Goal: Transaction & Acquisition: Obtain resource

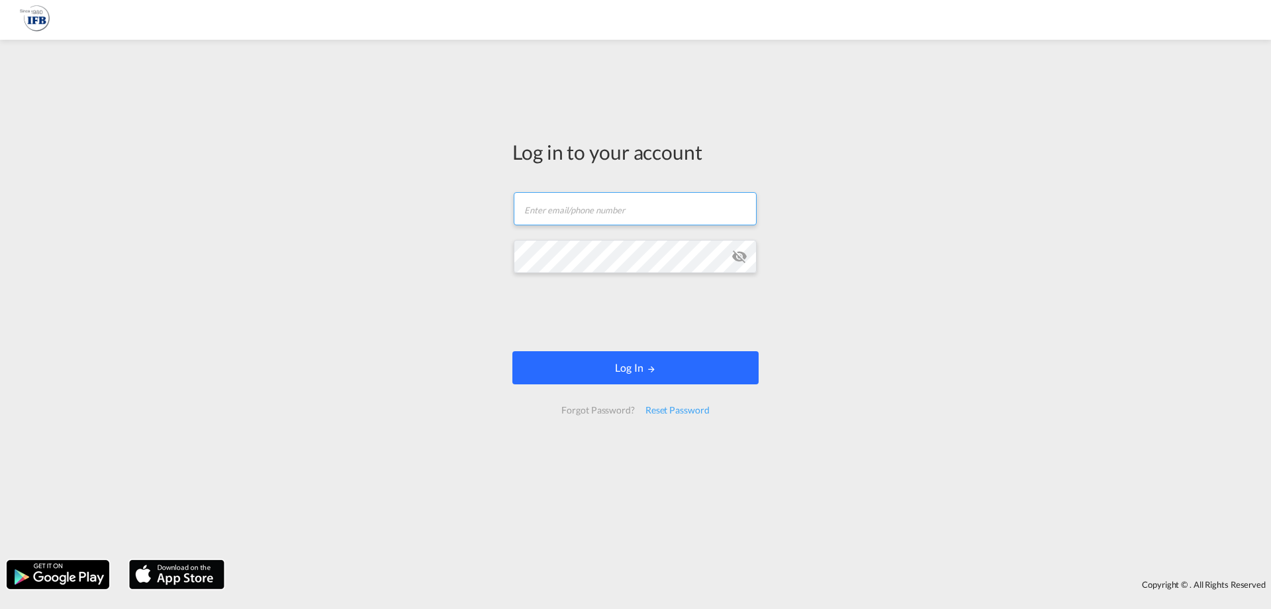
type input "s.lequeux@france-ifbgroup.net"
click at [610, 367] on button "Log In" at bounding box center [636, 367] width 246 height 33
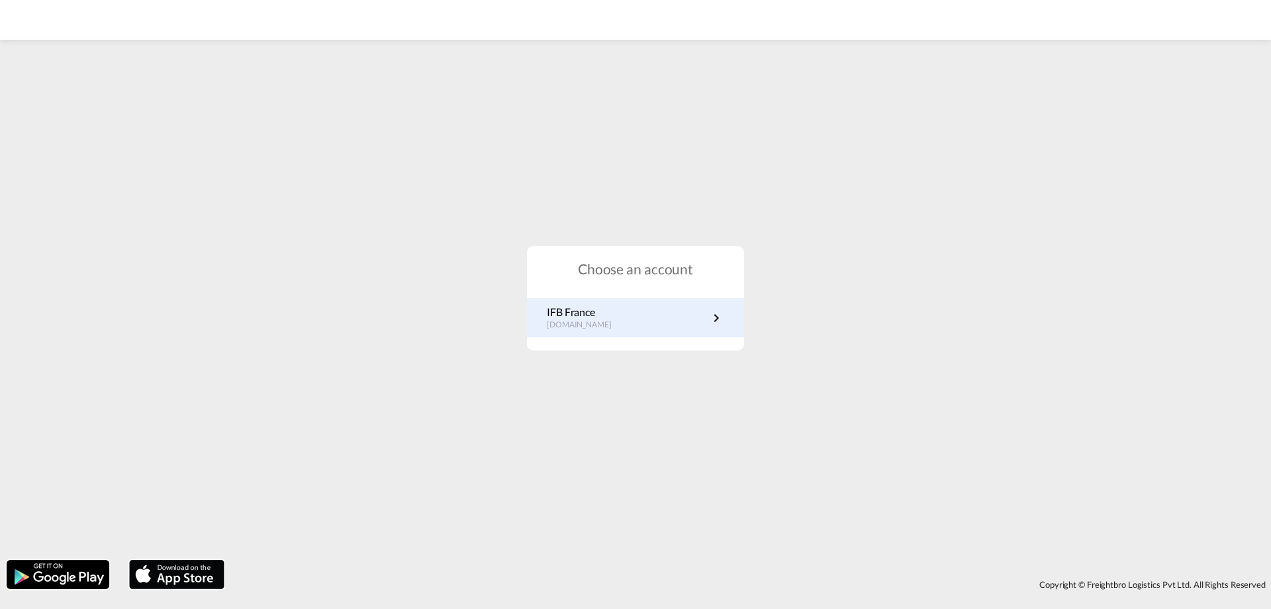
click at [620, 321] on link "IFB France [DOMAIN_NAME]" at bounding box center [635, 318] width 177 height 26
click at [614, 331] on div "IFB France [DOMAIN_NAME]" at bounding box center [635, 317] width 217 height 39
click at [590, 316] on p "IFB France" at bounding box center [586, 312] width 78 height 15
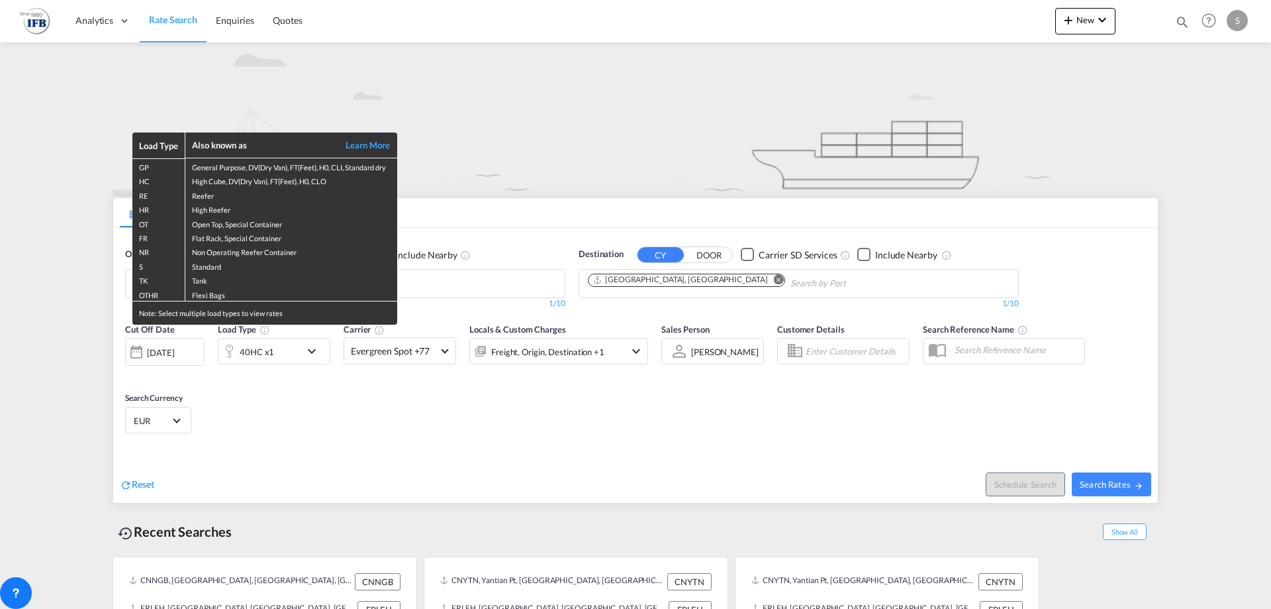
click at [171, 348] on div "Load Type Also known as Learn More GP General Purpose, DV(Dry Van), FT(Feet), H…" at bounding box center [635, 304] width 1271 height 609
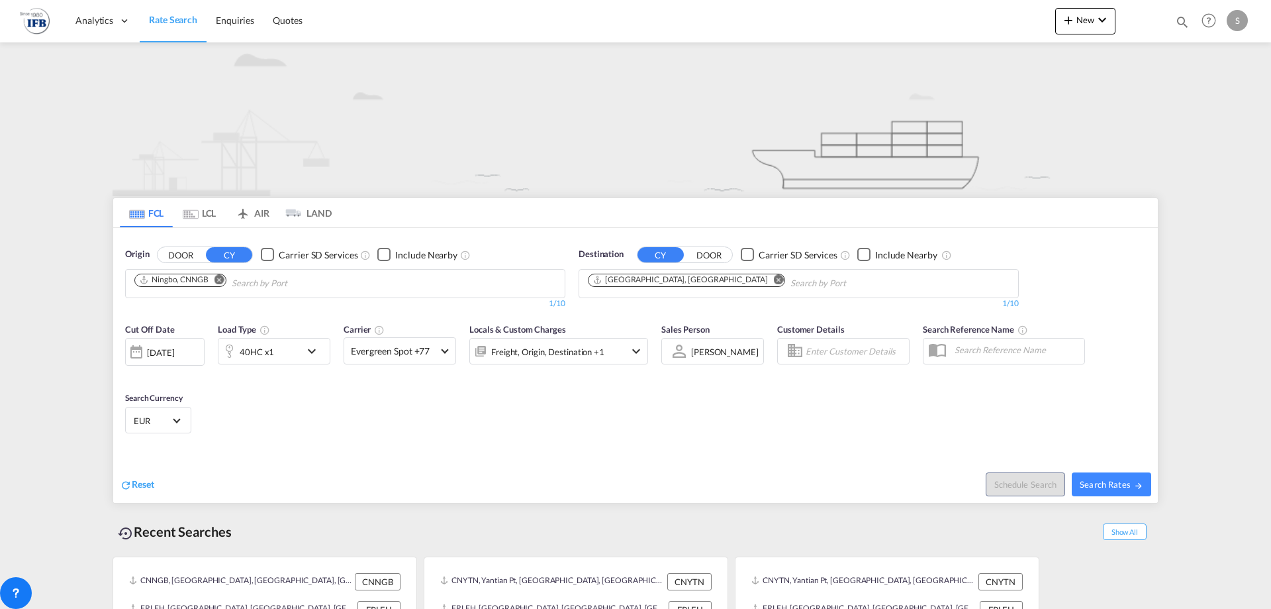
click at [171, 348] on div "[DATE]" at bounding box center [160, 352] width 27 height 12
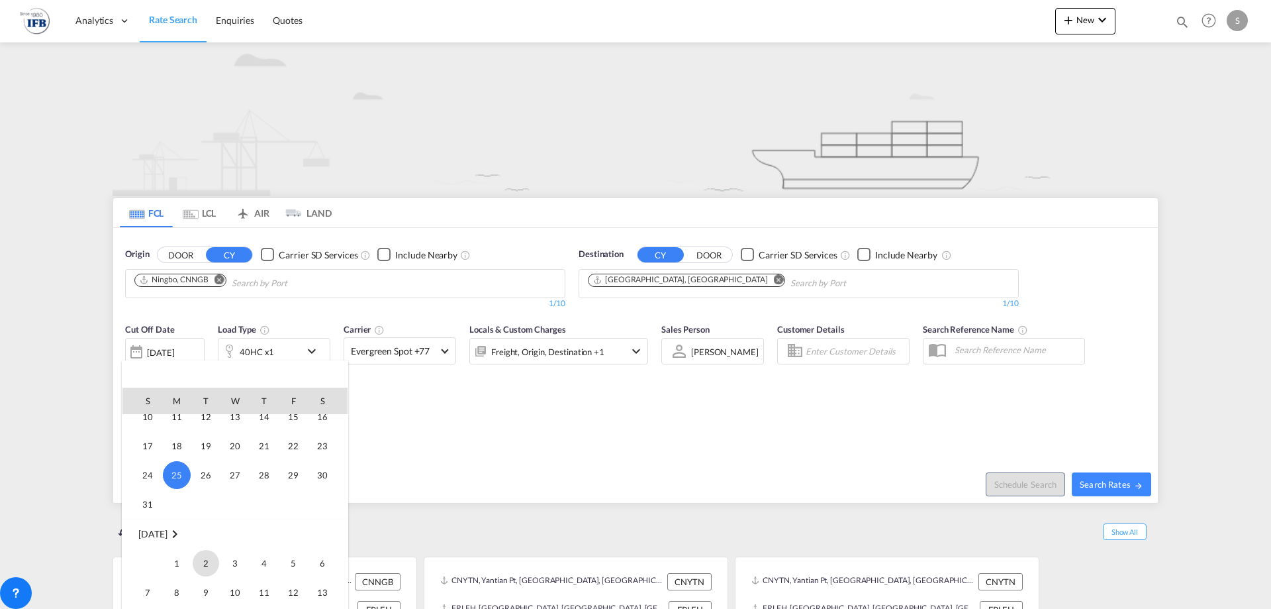
scroll to position [659, 0]
click at [228, 499] on span "3" at bounding box center [235, 501] width 26 height 26
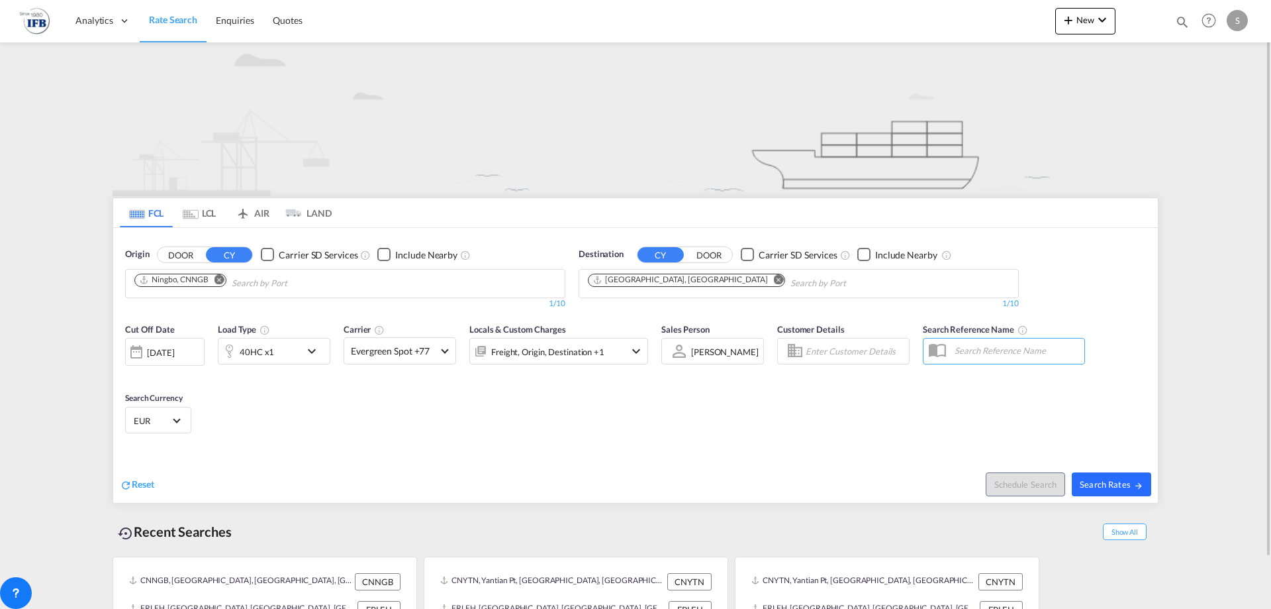
click at [1130, 487] on span "Search Rates" at bounding box center [1112, 484] width 64 height 11
type input "CNNGB to FRLEH / 3 Sep 2025"
click at [204, 350] on div "25 Aug 2025" at bounding box center [164, 352] width 79 height 28
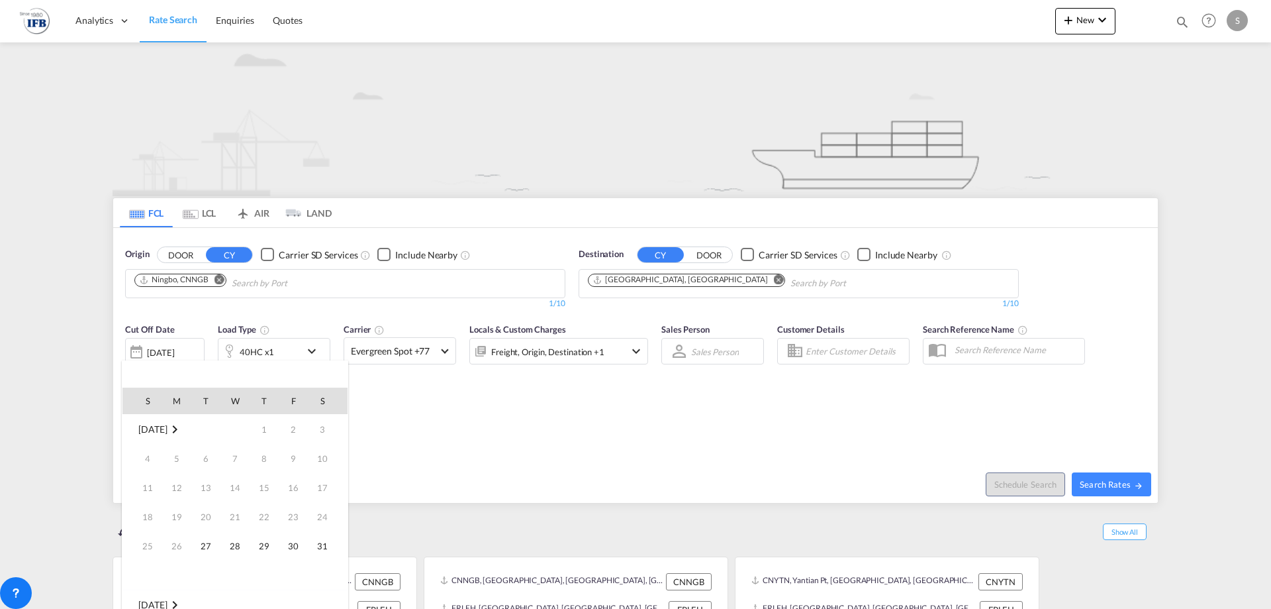
scroll to position [526, 0]
click at [186, 355] on div at bounding box center [635, 304] width 1271 height 609
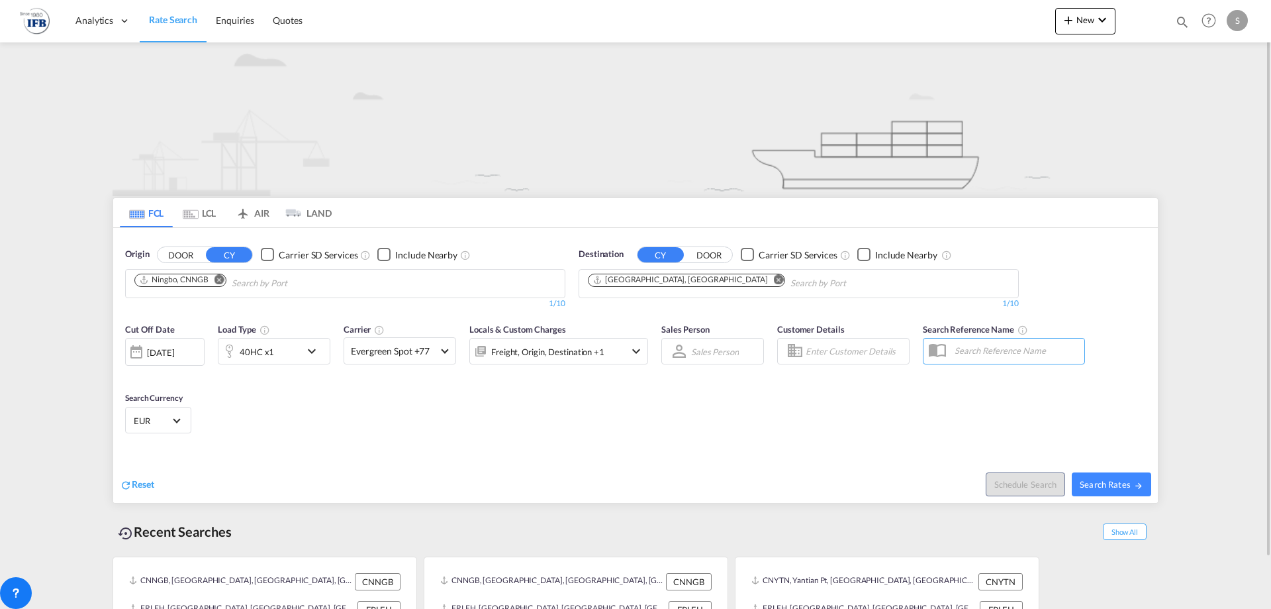
click at [168, 328] on span "Cut Off Date" at bounding box center [150, 329] width 50 height 11
click at [168, 352] on div "[DATE]" at bounding box center [160, 352] width 27 height 12
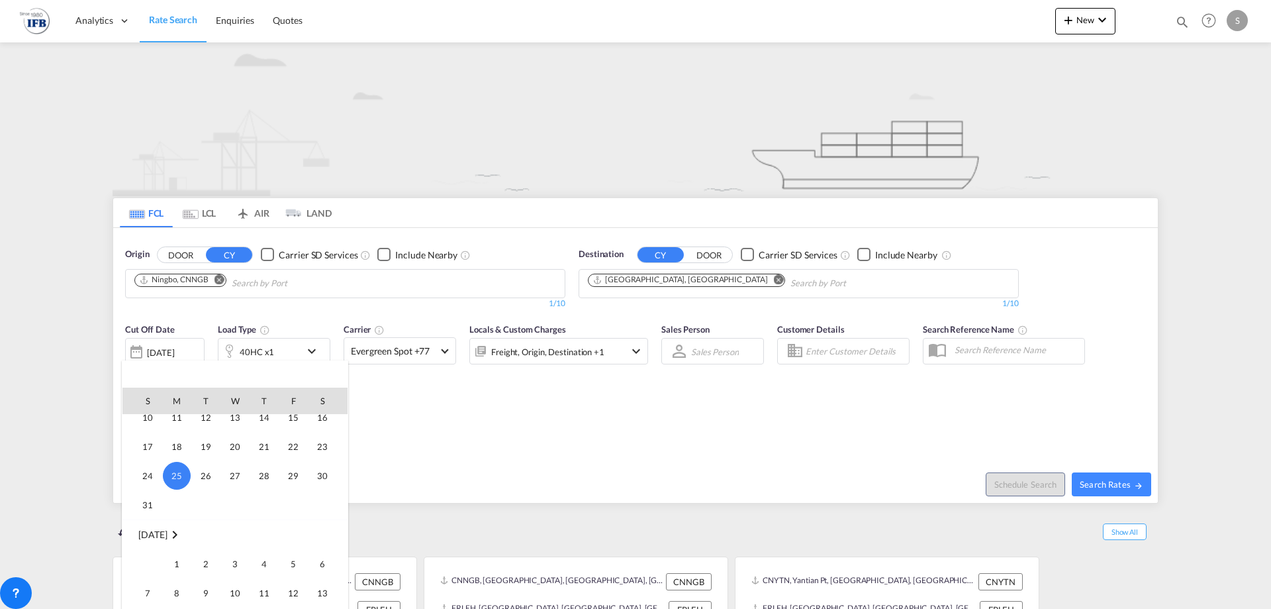
scroll to position [659, 0]
click at [215, 503] on span "2" at bounding box center [206, 501] width 26 height 26
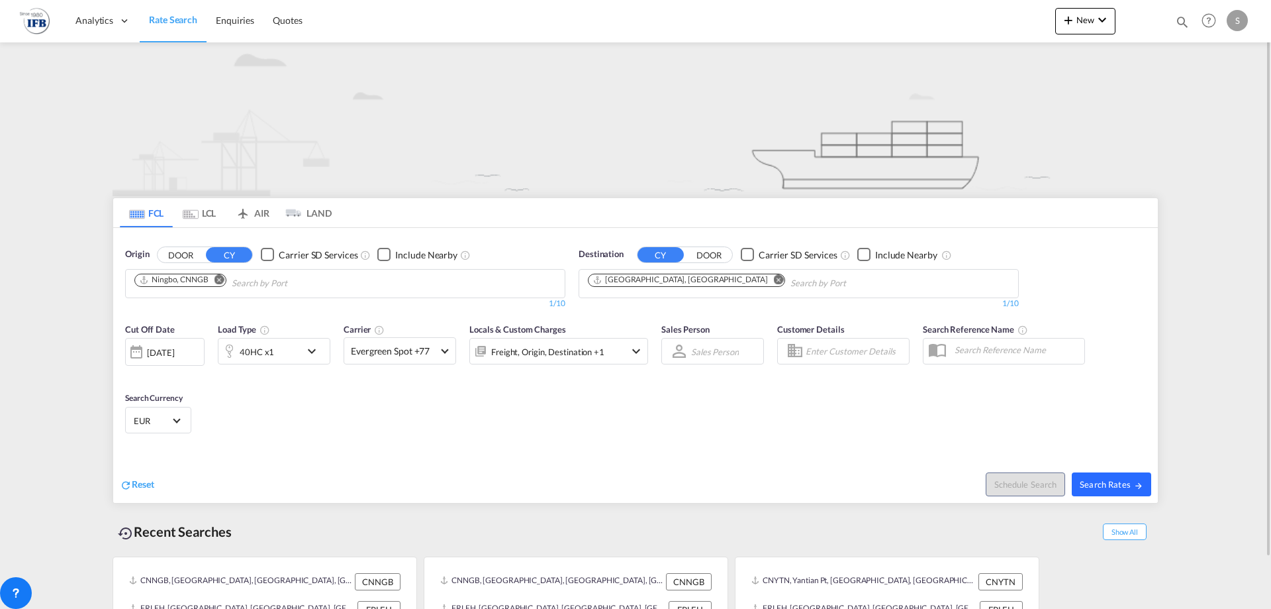
click at [1101, 491] on button "Search Rates" at bounding box center [1111, 484] width 79 height 24
type input "CNNGB to FRLEH / [DATE]"
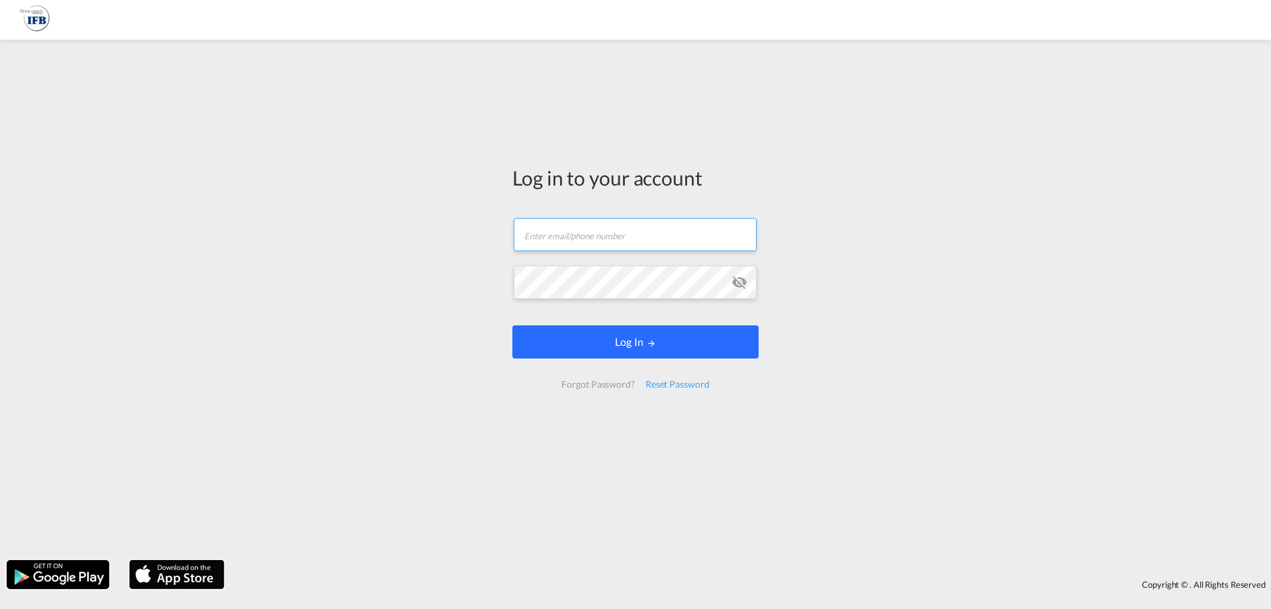
type input "[PERSON_NAME][EMAIL_ADDRESS][DOMAIN_NAME]"
click at [615, 345] on button "Log In" at bounding box center [636, 341] width 246 height 33
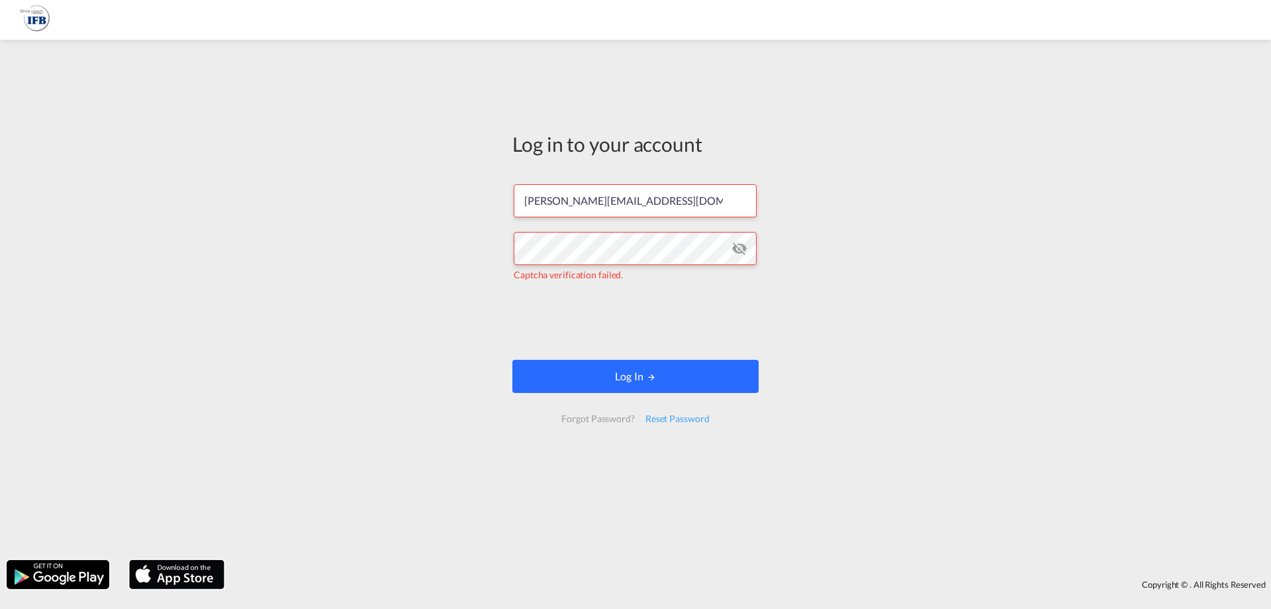
click at [614, 383] on button "Log In" at bounding box center [636, 376] width 246 height 33
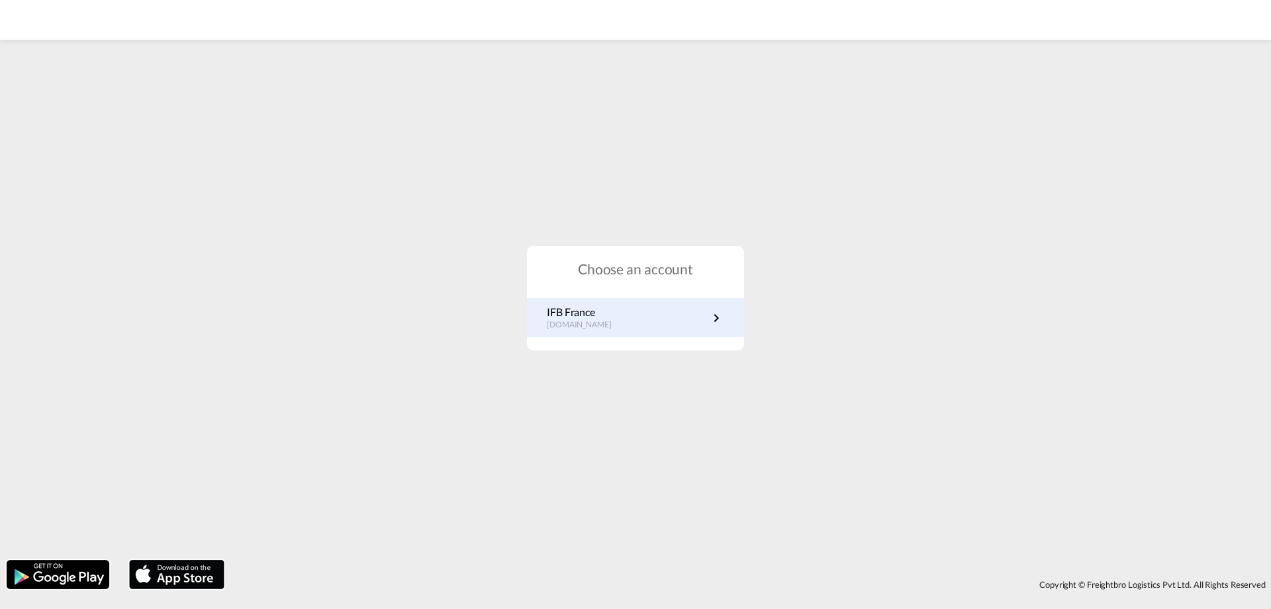
click at [616, 311] on link "IFB France [DOMAIN_NAME]" at bounding box center [635, 318] width 177 height 26
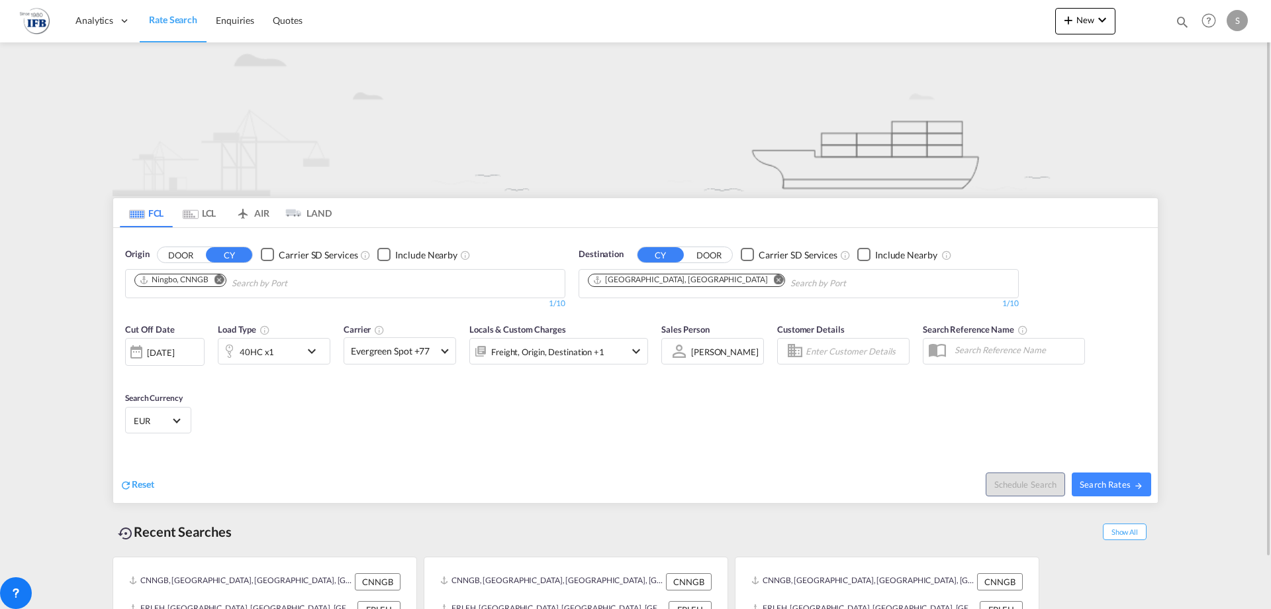
click at [162, 352] on div "[DATE]" at bounding box center [160, 352] width 27 height 12
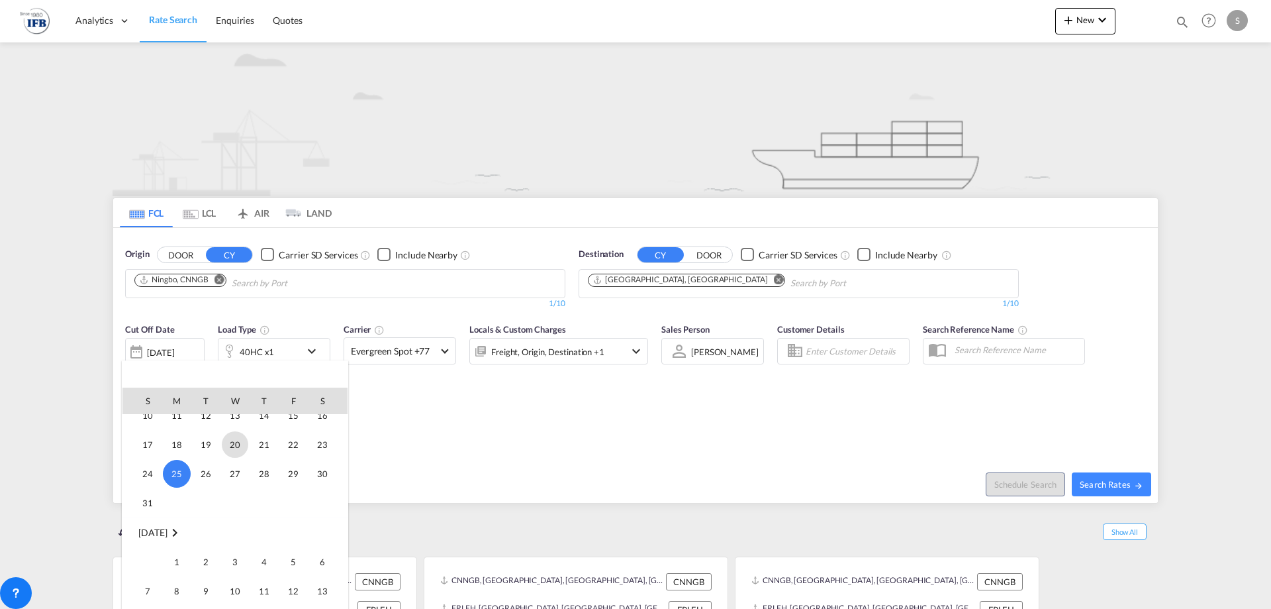
scroll to position [725, 0]
click at [212, 430] on span "2" at bounding box center [206, 435] width 26 height 26
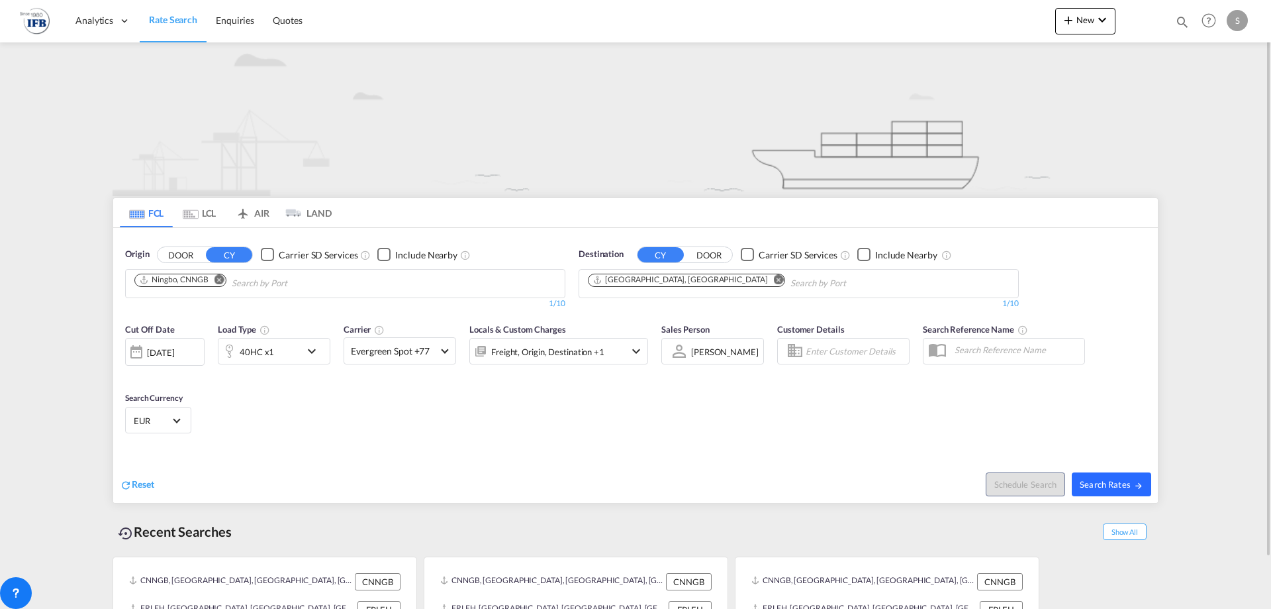
click at [1122, 492] on button "Search Rates" at bounding box center [1111, 484] width 79 height 24
type input "CNNGB to FRLEH / [DATE]"
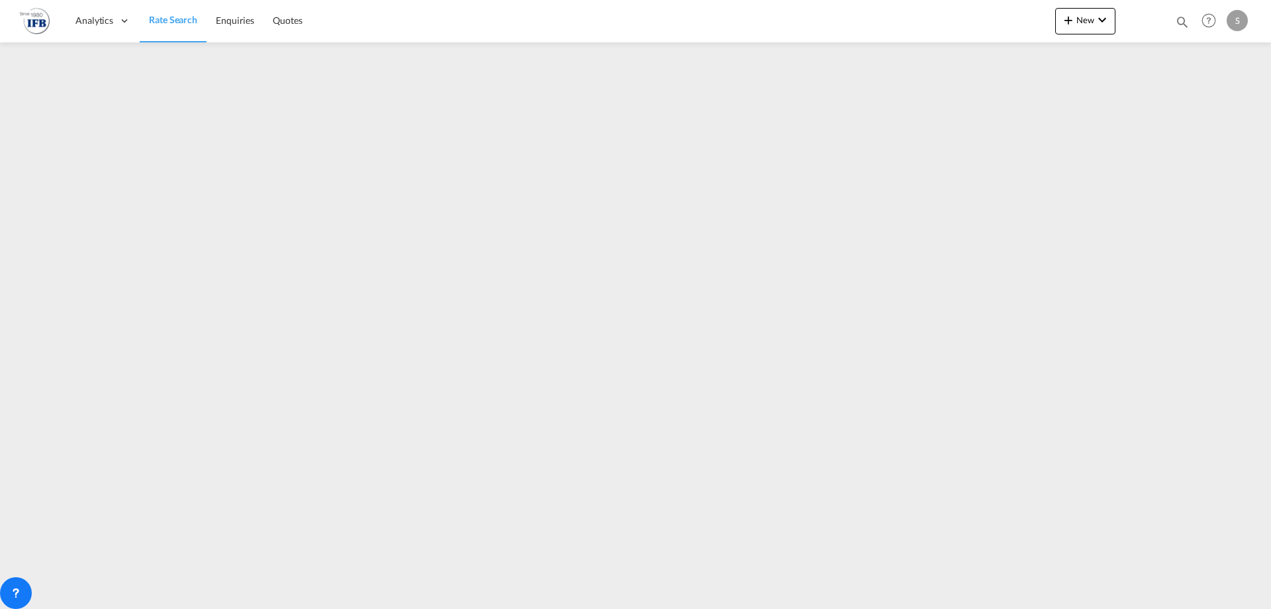
click at [182, 30] on link "Rate Search" at bounding box center [173, 20] width 67 height 43
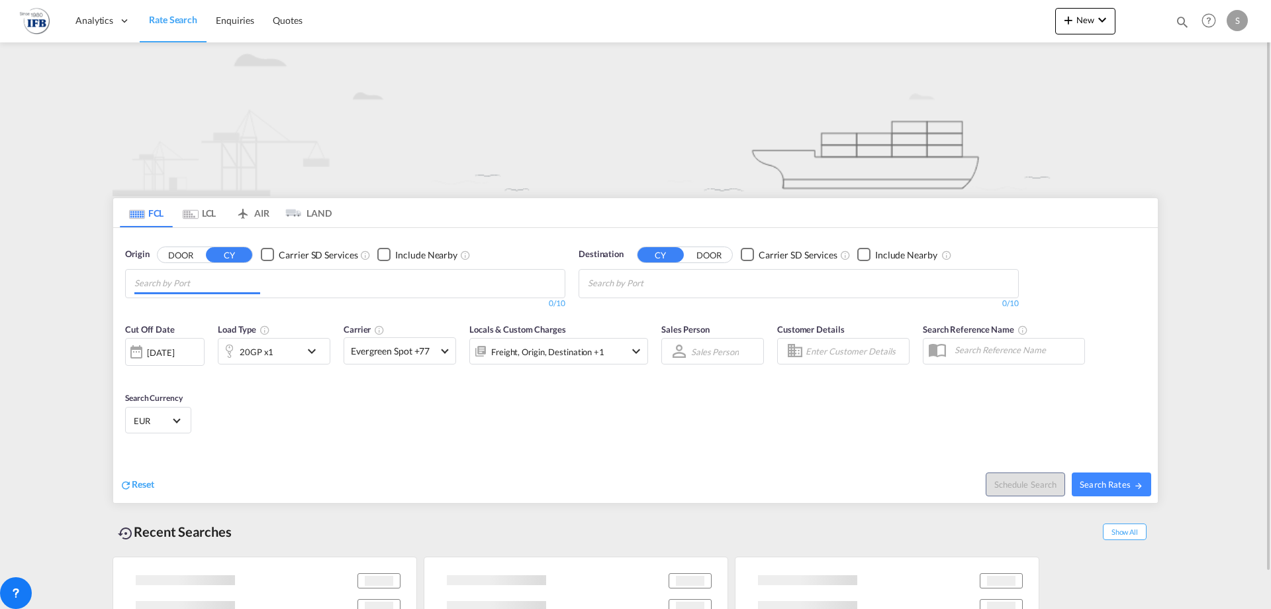
click at [371, 279] on md-chips at bounding box center [345, 283] width 439 height 28
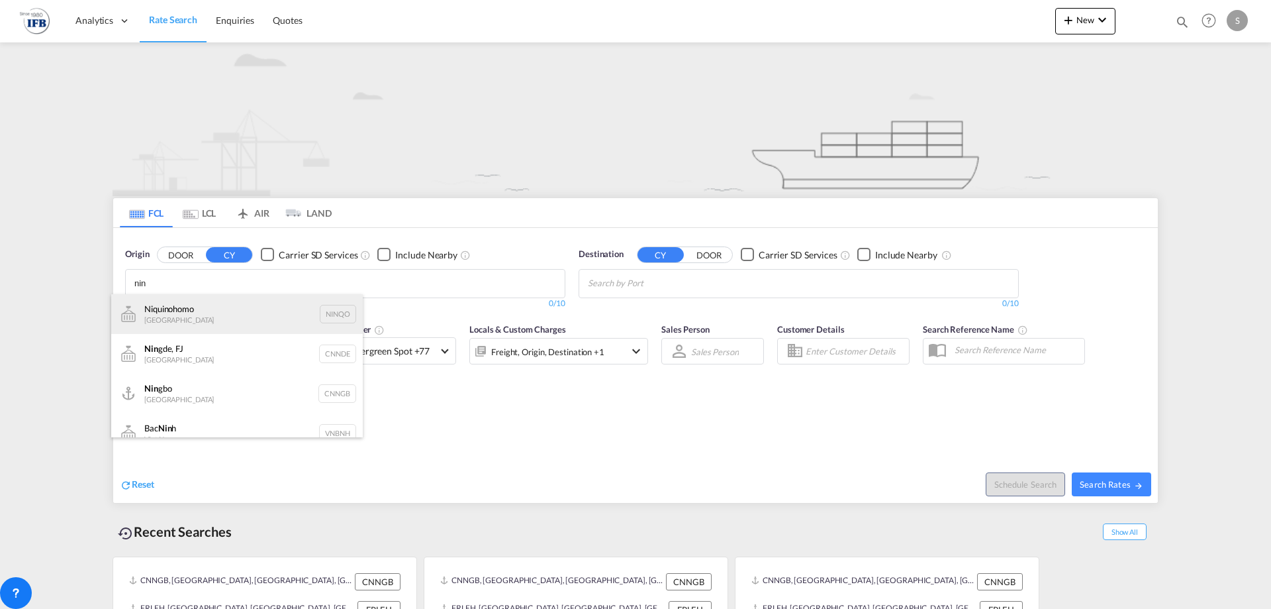
type input "nin"
click at [234, 311] on div "Niquinohomo Nicaragua NINQO" at bounding box center [237, 314] width 252 height 40
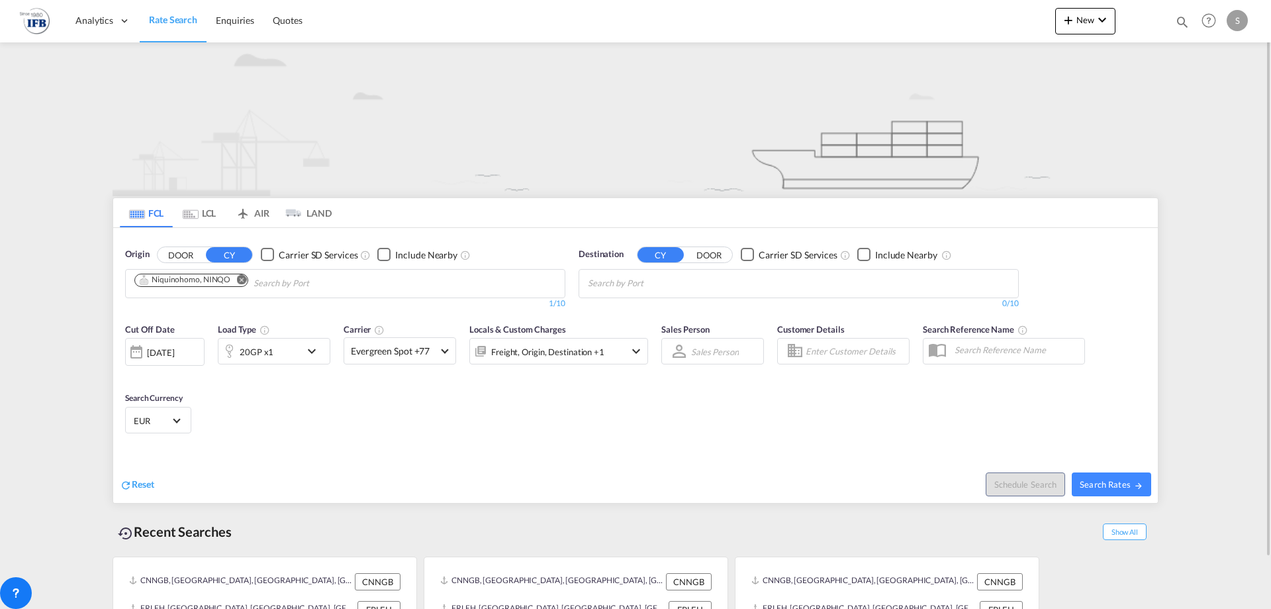
click at [241, 277] on md-icon "Remove" at bounding box center [241, 279] width 10 height 10
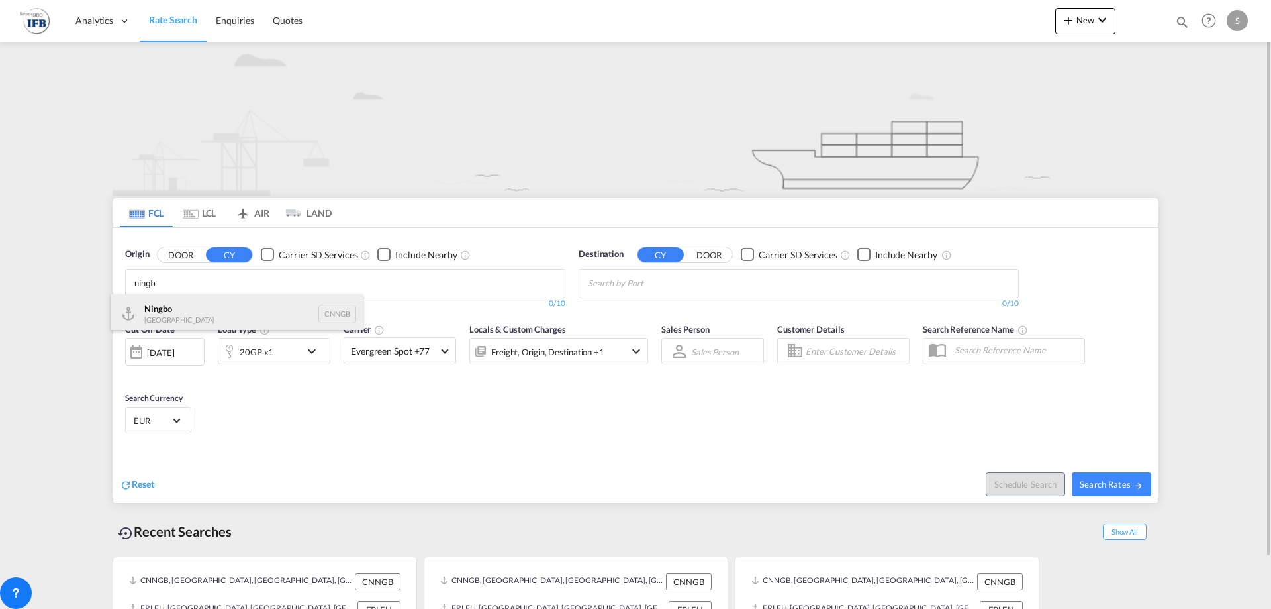
type input "ningb"
click at [199, 302] on div "Ningb o China CNNGB" at bounding box center [237, 314] width 252 height 40
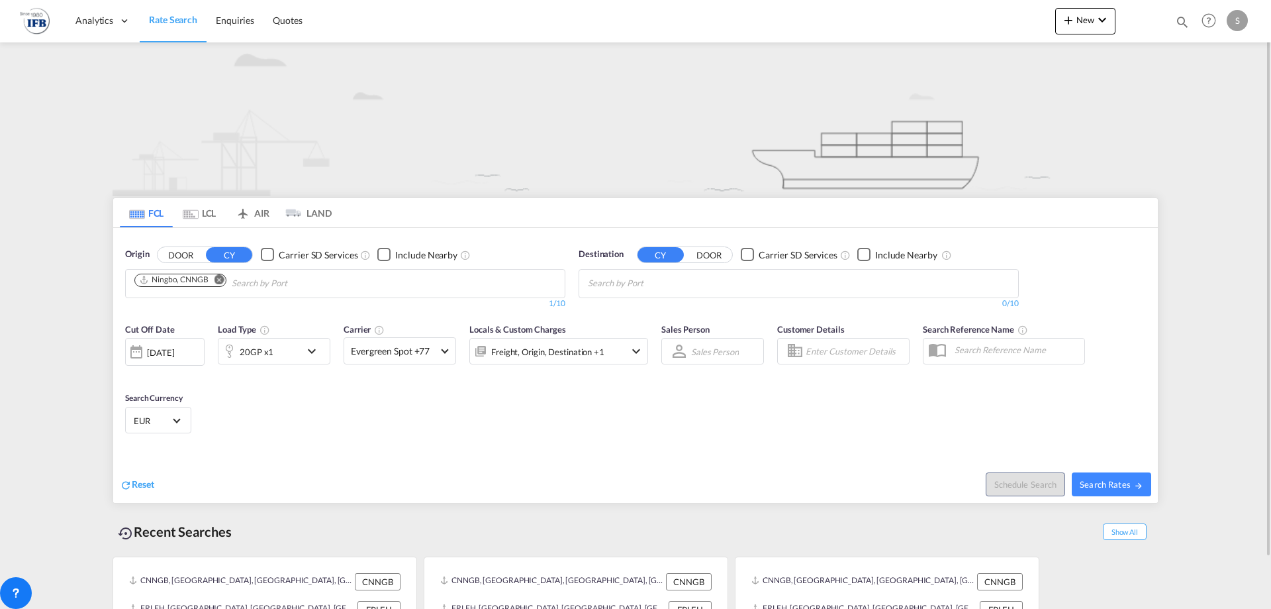
click at [714, 281] on md-chips-wrap "Chips container with autocompletion. Enter the text area, type text to search, …" at bounding box center [652, 281] width 133 height 24
type input "le hav"
click at [627, 309] on div "Le Hav re France FRLEH" at bounding box center [691, 314] width 252 height 40
click at [296, 350] on div "20GP x1" at bounding box center [260, 351] width 82 height 26
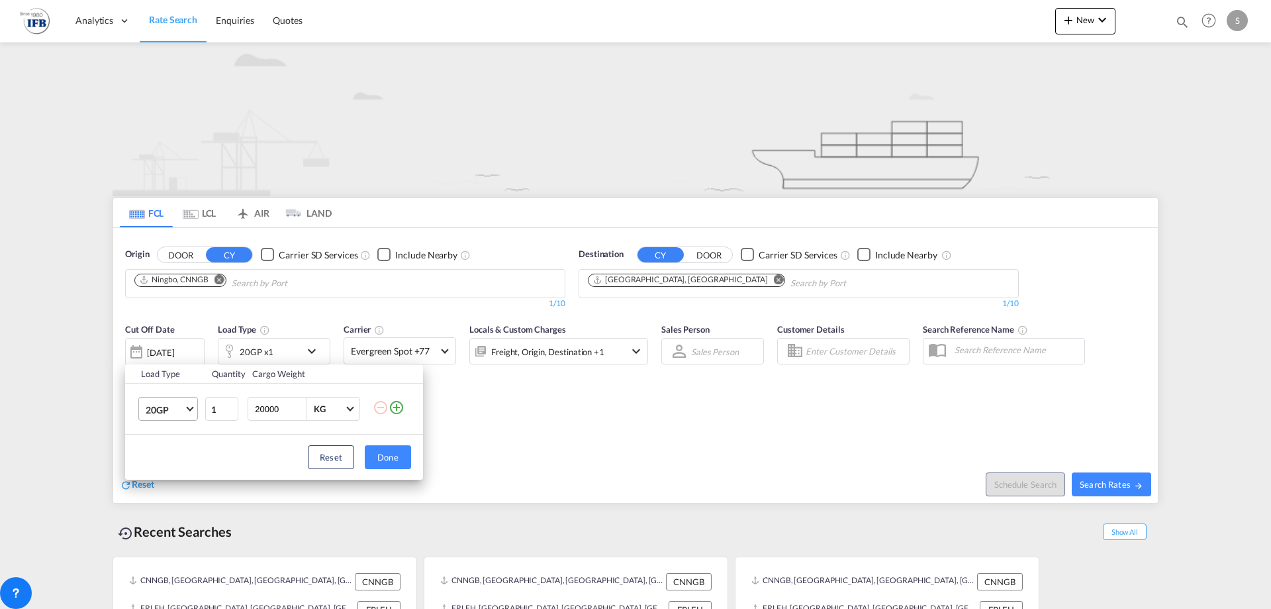
click at [181, 410] on span "20GP" at bounding box center [165, 409] width 38 height 13
click at [177, 479] on md-option "40HC" at bounding box center [180, 473] width 90 height 32
click at [413, 458] on div "Reset Done" at bounding box center [274, 456] width 298 height 45
click at [385, 456] on button "Done" at bounding box center [388, 457] width 46 height 24
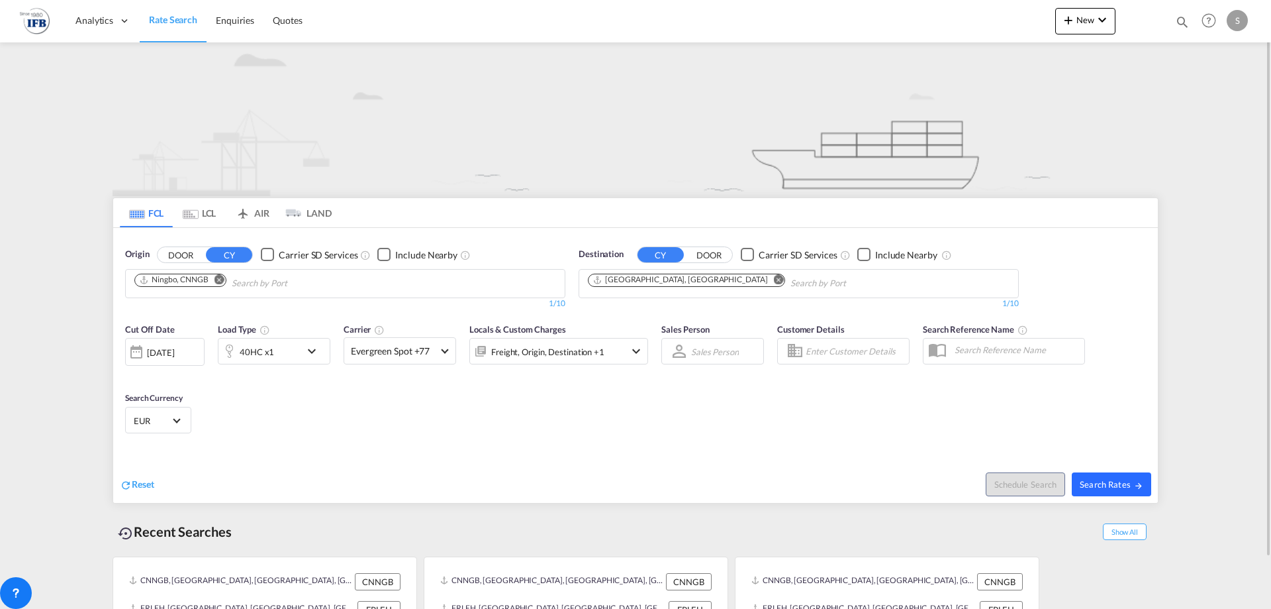
click at [1121, 481] on span "Search Rates" at bounding box center [1112, 484] width 64 height 11
type input "CNNGB to FRLEH / [DATE]"
